Goal: Task Accomplishment & Management: Manage account settings

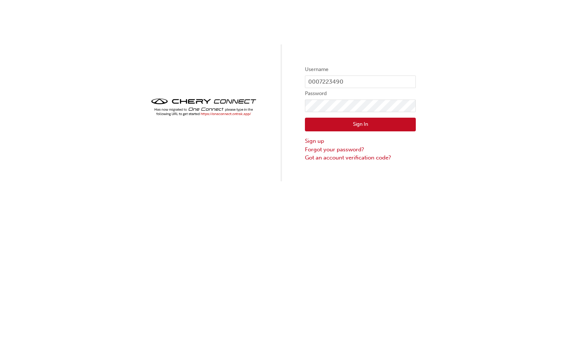
click at [370, 125] on button "Sign In" at bounding box center [360, 125] width 111 height 14
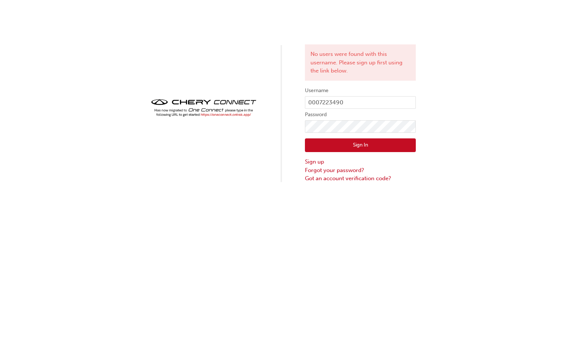
click at [361, 145] on button "Sign In" at bounding box center [360, 145] width 111 height 14
click at [355, 101] on input "0007223490" at bounding box center [360, 102] width 111 height 13
drag, startPoint x: 347, startPoint y: 103, endPoint x: 280, endPoint y: 104, distance: 66.6
click at [280, 104] on div "No users were found with this username. Please sign up first using the link bel…" at bounding box center [282, 91] width 564 height 183
click at [356, 102] on input "0007223490" at bounding box center [360, 102] width 111 height 13
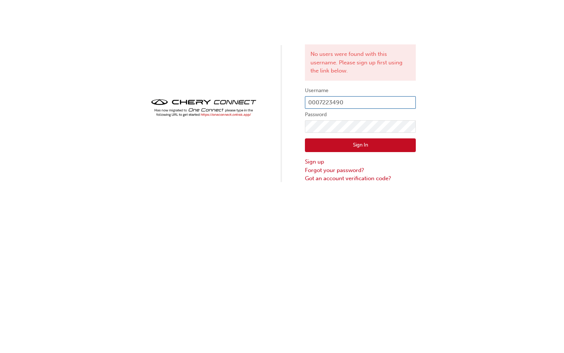
type input "CHAU1497"
click at [340, 149] on button "Sign In" at bounding box center [360, 145] width 111 height 14
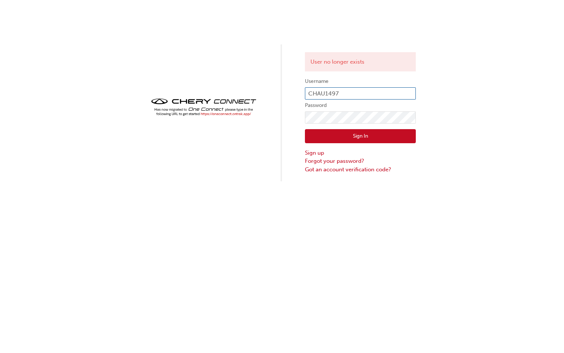
click at [344, 92] on input "CHAU1497" at bounding box center [360, 93] width 111 height 13
type input "0005909377"
click at [365, 128] on div "Sign In Sign up Forgot your password? Got an account verification code?" at bounding box center [360, 149] width 111 height 50
click at [360, 140] on button "Sign In" at bounding box center [360, 136] width 111 height 14
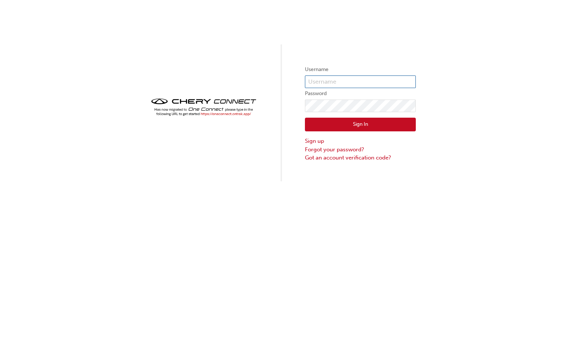
type input "0005909377"
click at [364, 127] on button "Sign In" at bounding box center [360, 125] width 111 height 14
